Goal: Obtain resource: Download file/media

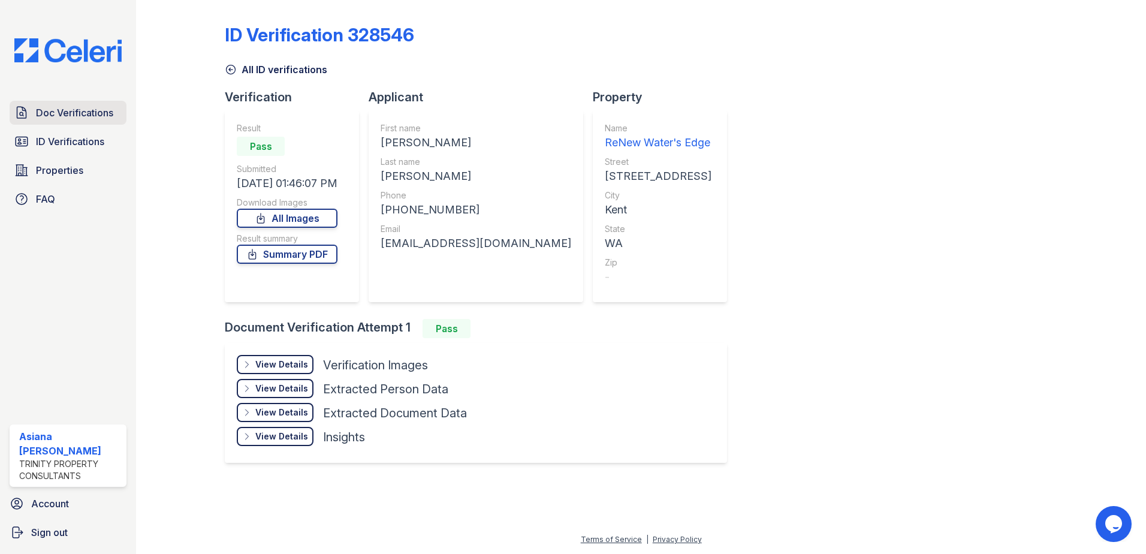
click at [75, 115] on span "Doc Verifications" at bounding box center [74, 113] width 77 height 14
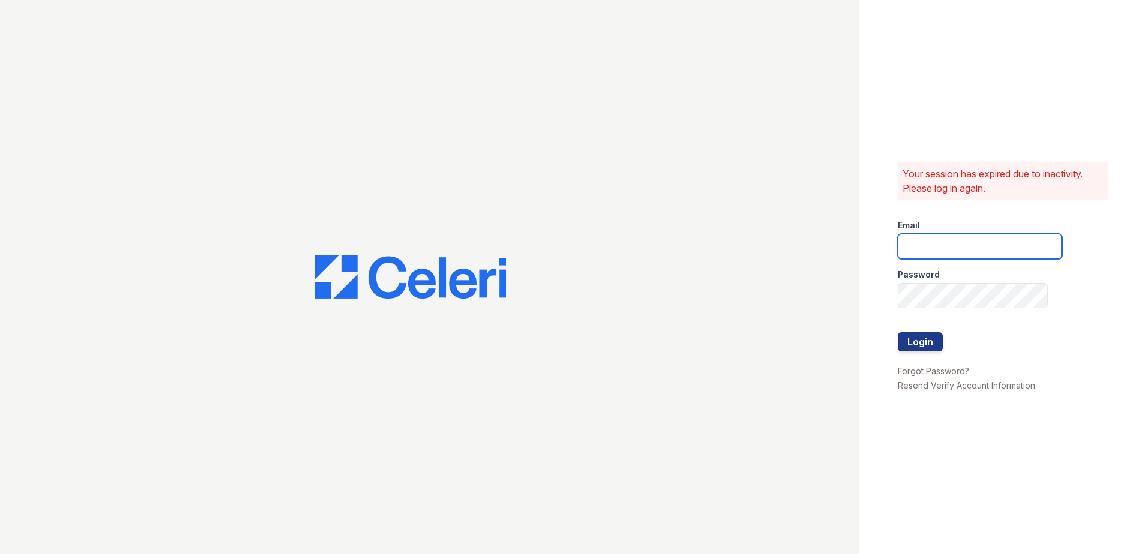
click at [965, 252] on input "email" at bounding box center [980, 246] width 164 height 25
type input "[EMAIL_ADDRESS][DOMAIN_NAME]"
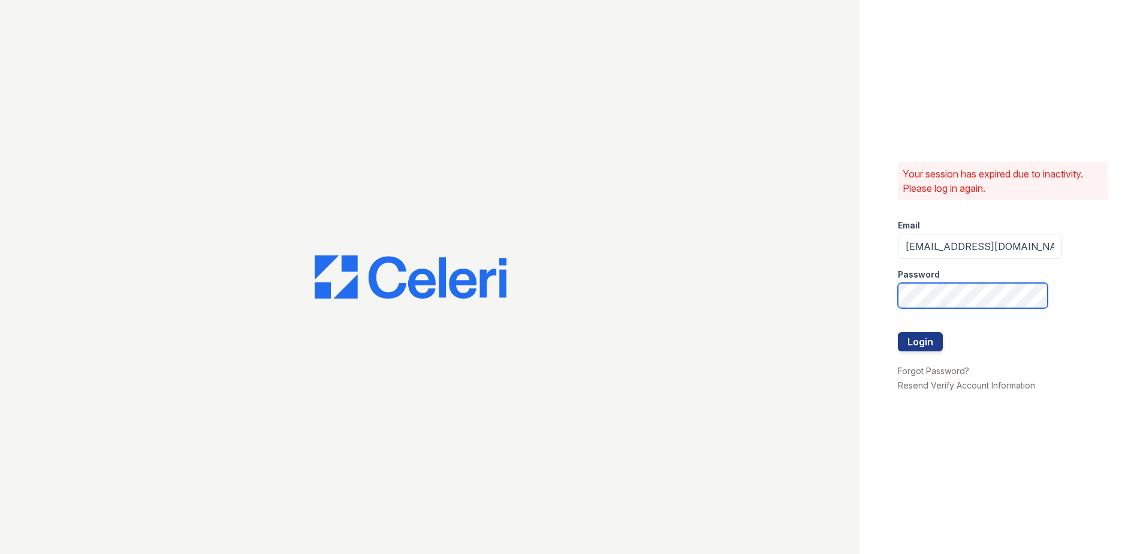
click at [898, 332] on button "Login" at bounding box center [920, 341] width 45 height 19
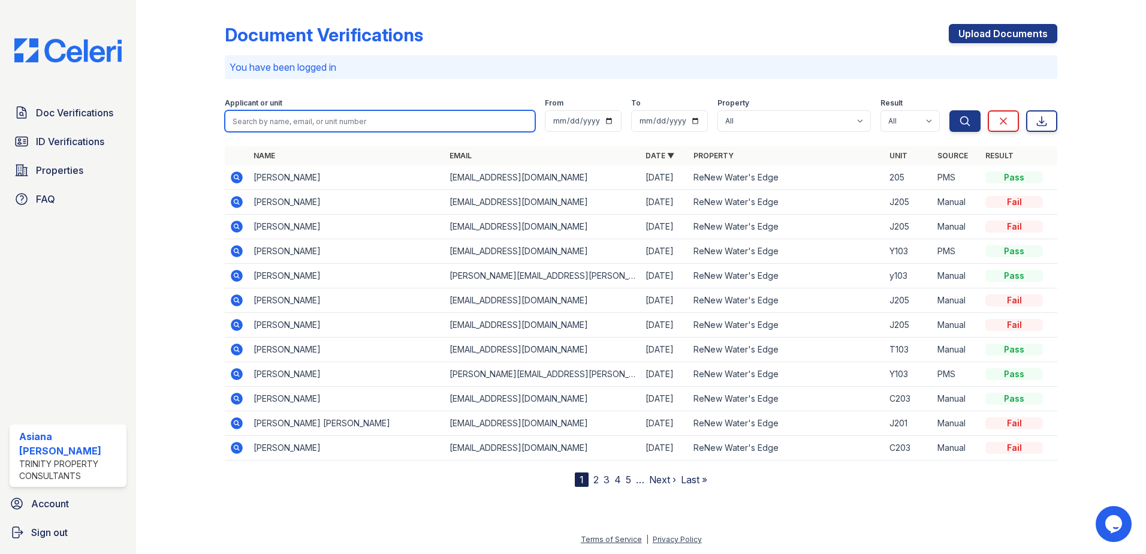
click at [288, 123] on input "search" at bounding box center [380, 121] width 311 height 22
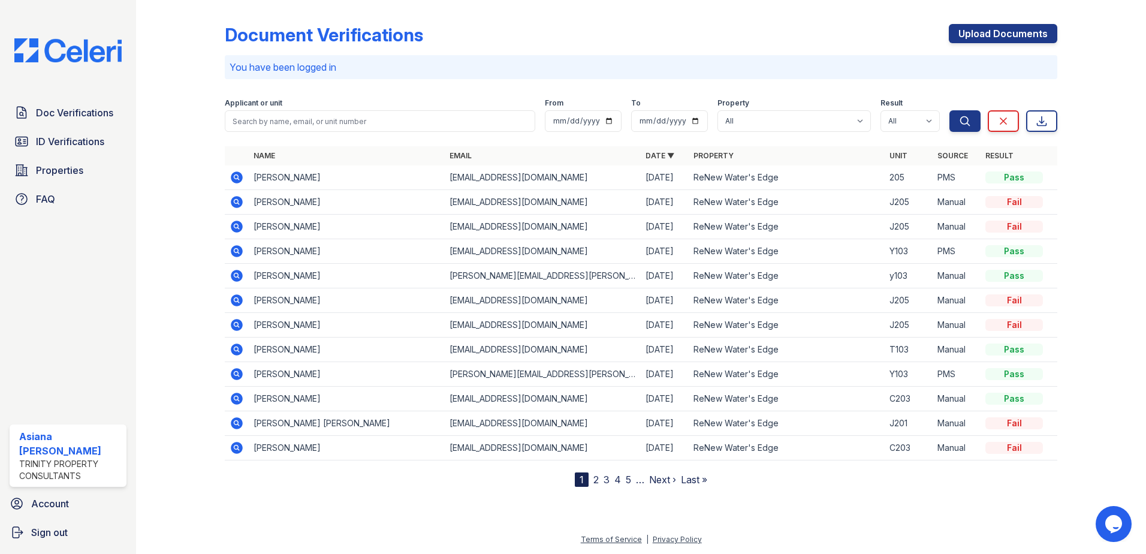
click at [239, 177] on icon at bounding box center [237, 177] width 14 height 14
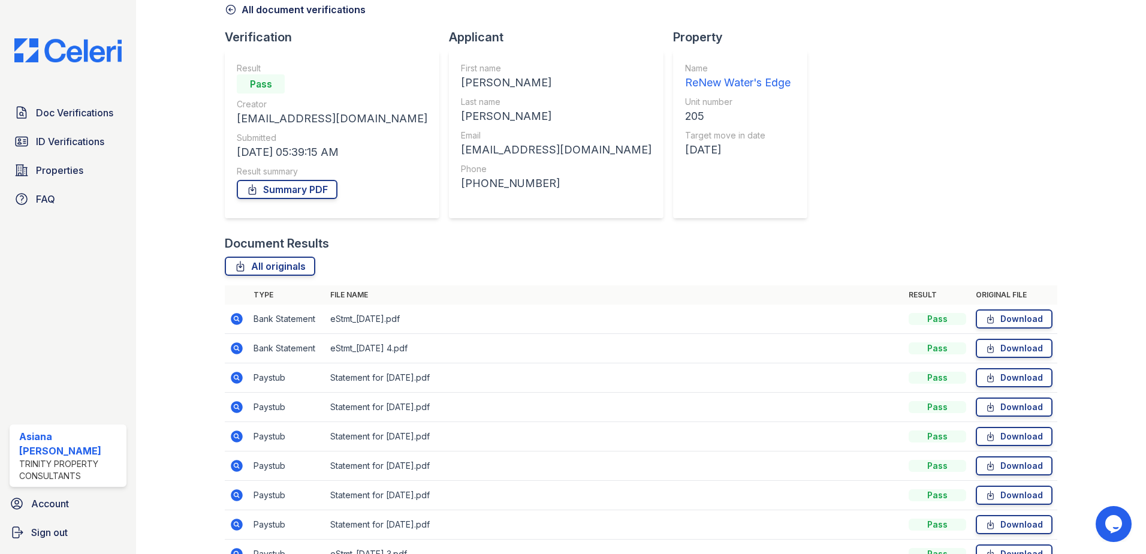
scroll to position [157, 0]
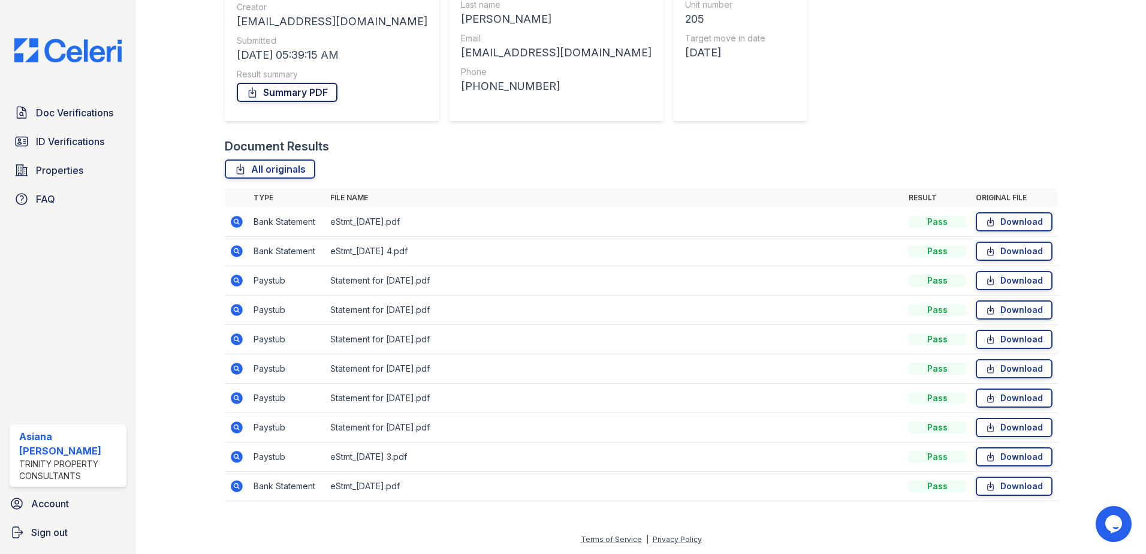
click at [307, 89] on link "Summary PDF" at bounding box center [287, 92] width 101 height 19
